Goal: Information Seeking & Learning: Learn about a topic

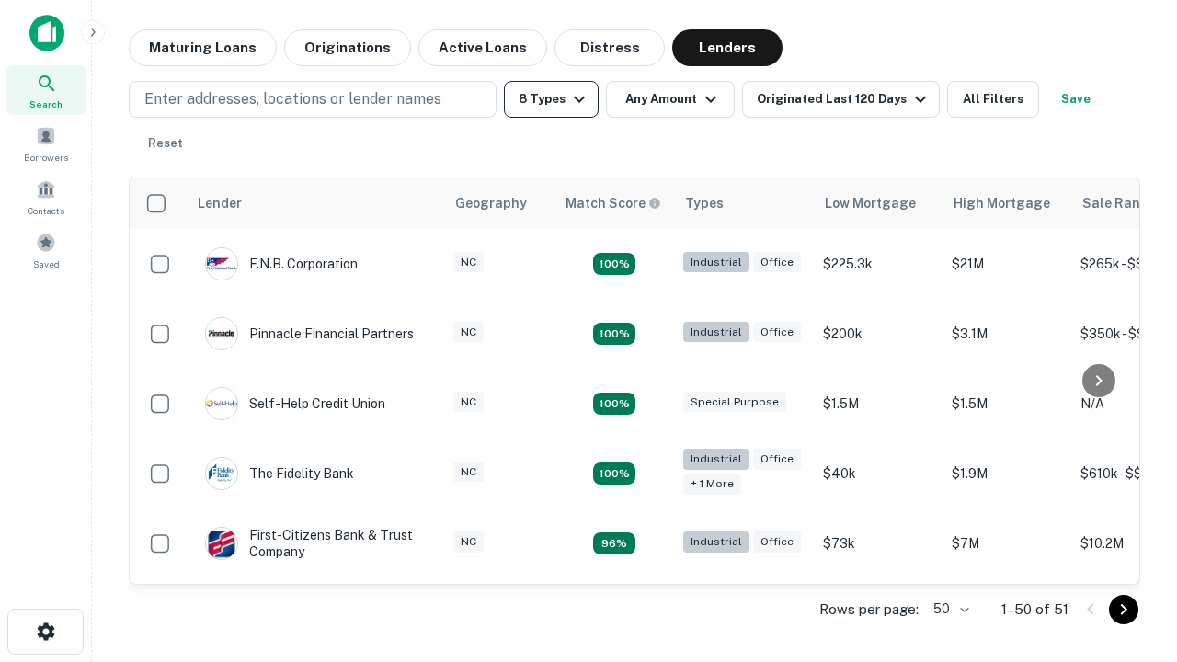
click at [551, 99] on button "8 Types" at bounding box center [551, 99] width 95 height 37
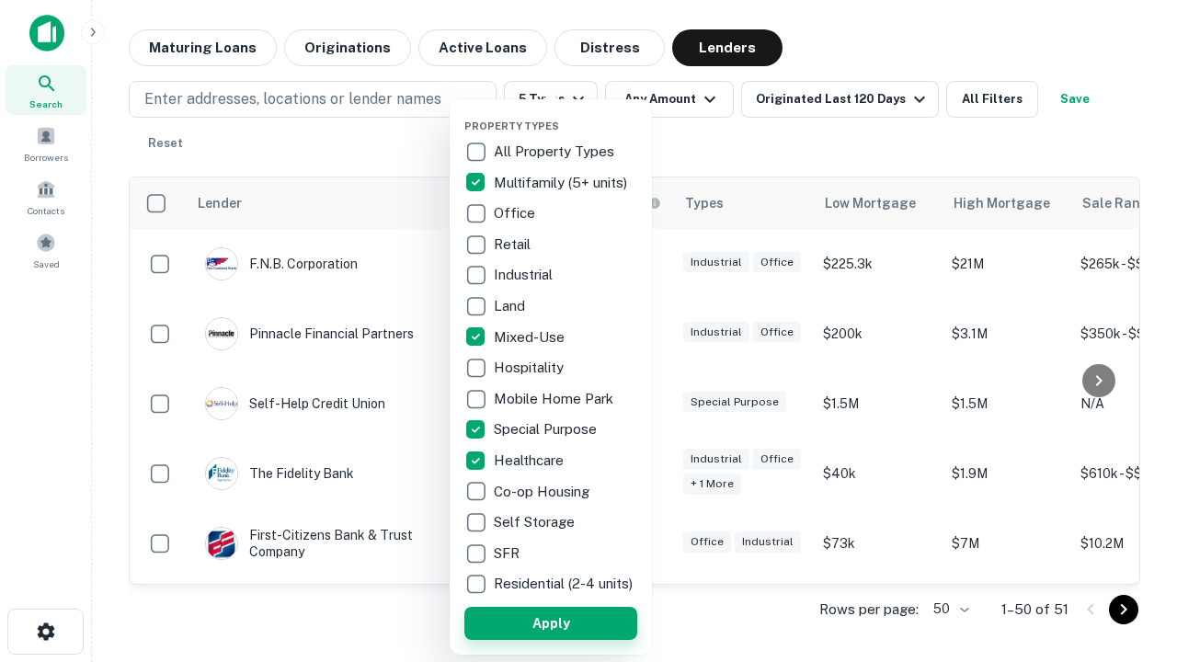
click at [551, 622] on button "Apply" at bounding box center [550, 623] width 173 height 33
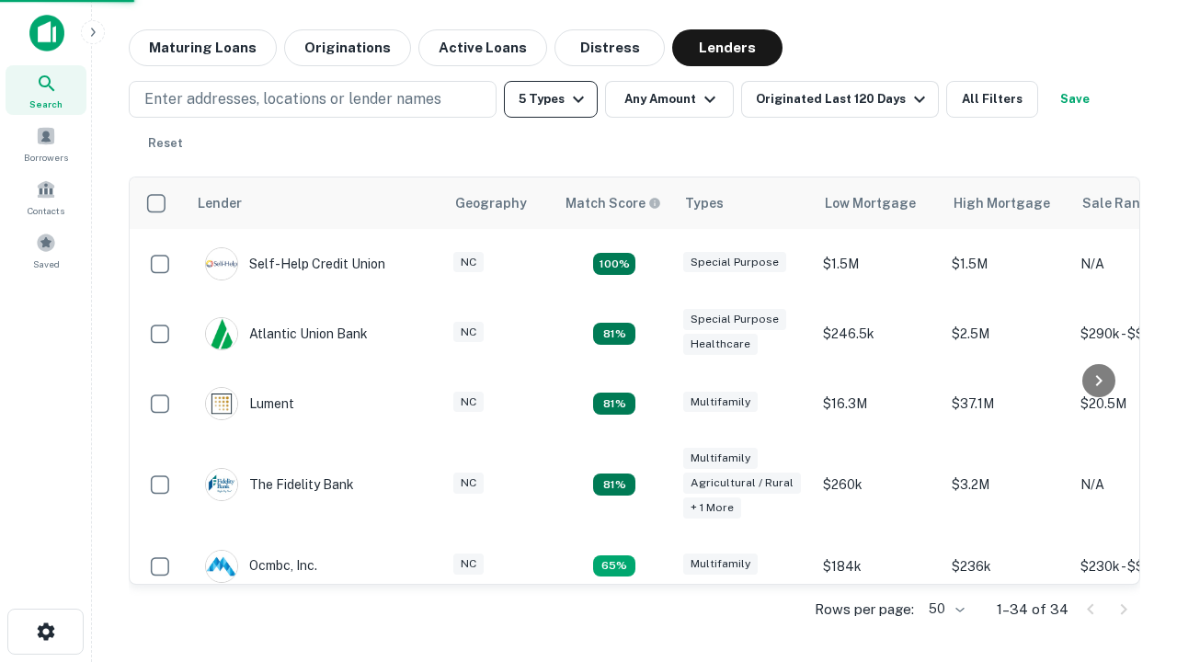
click at [551, 99] on button "5 Types" at bounding box center [551, 99] width 94 height 37
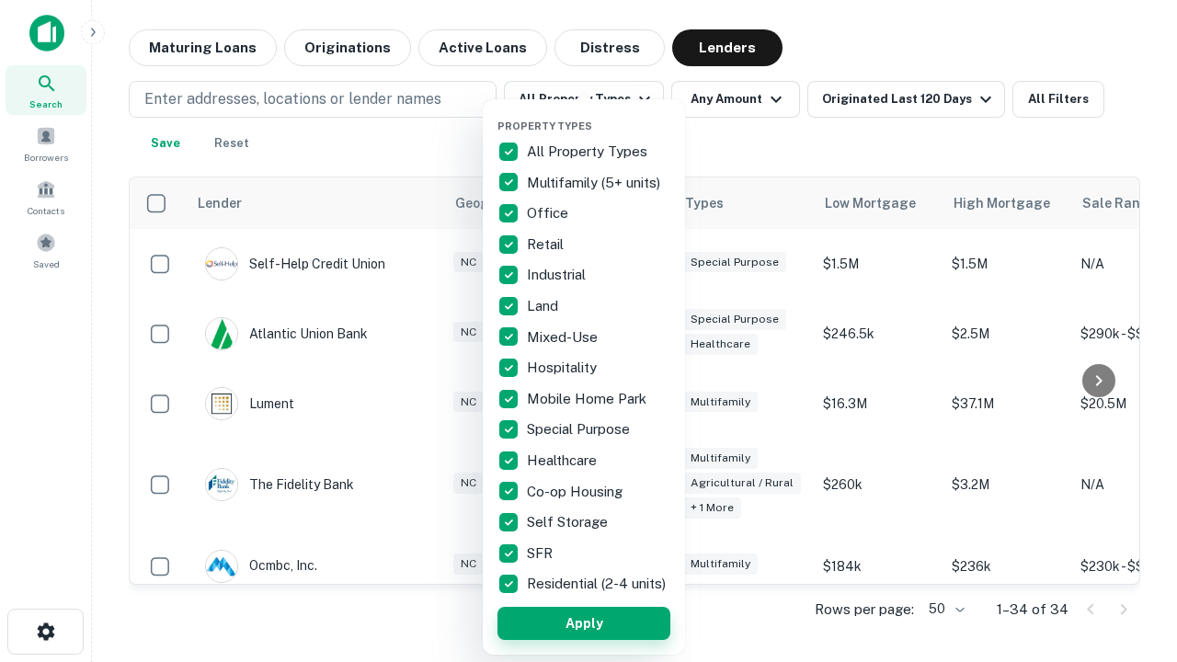
click at [584, 622] on button "Apply" at bounding box center [583, 623] width 173 height 33
